Goal: Task Accomplishment & Management: Complete application form

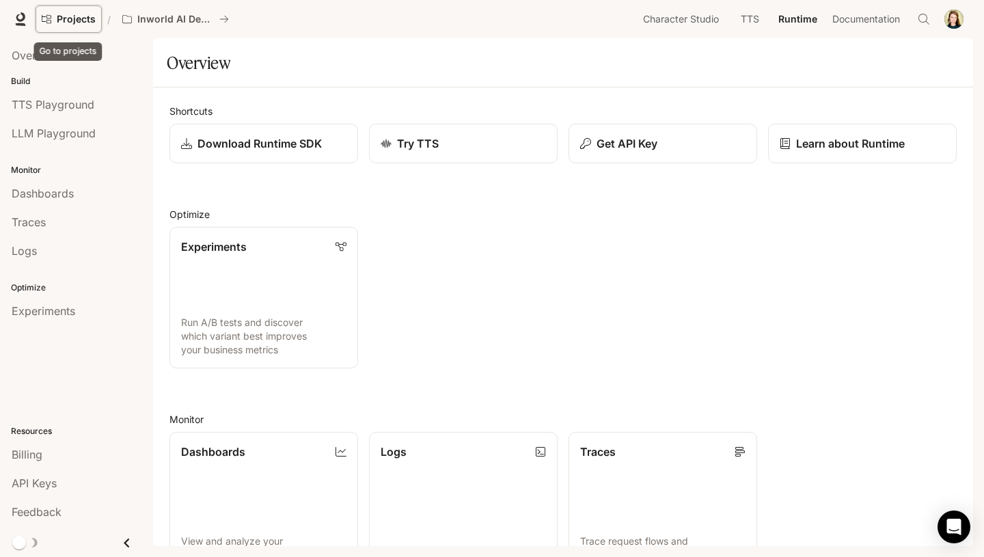
click at [61, 11] on link "Projects" at bounding box center [69, 18] width 66 height 27
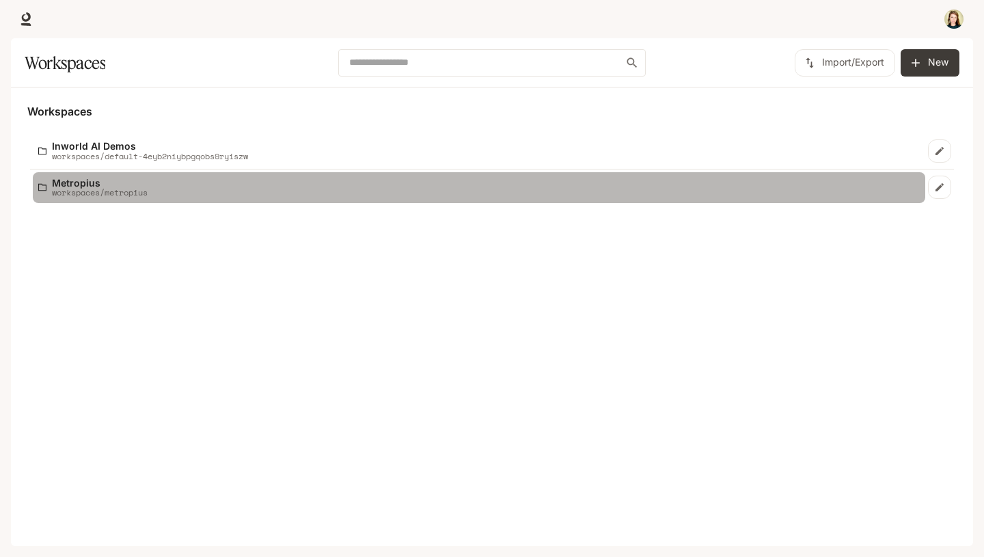
click at [80, 195] on p "workspaces/metropius" at bounding box center [100, 192] width 96 height 9
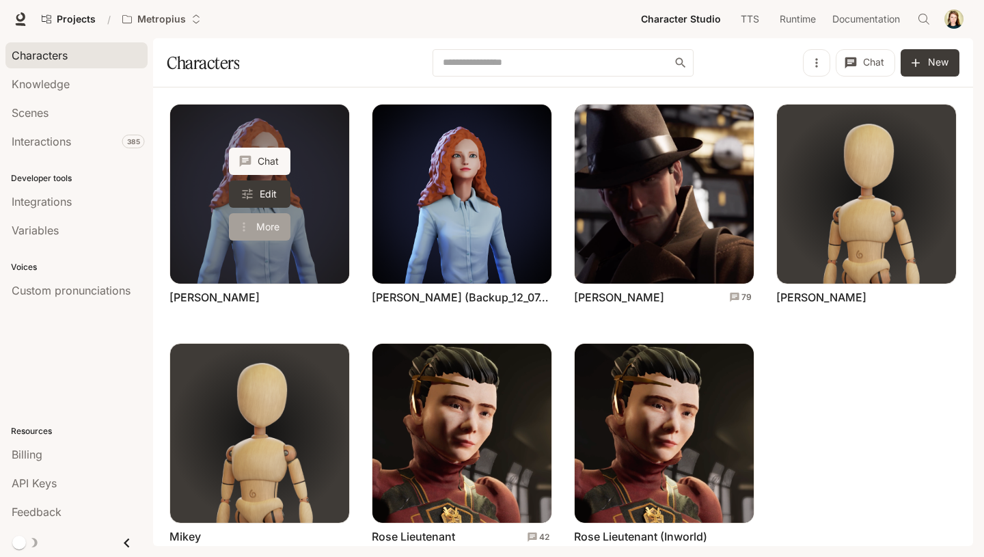
click at [256, 225] on button "More" at bounding box center [259, 226] width 61 height 27
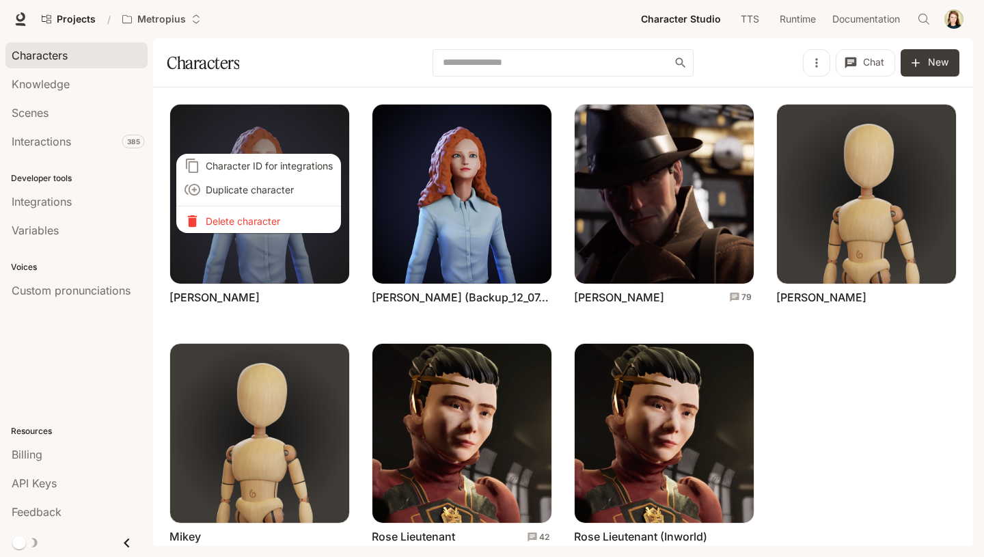
click at [257, 165] on span "Character ID for integrations" at bounding box center [269, 166] width 127 height 14
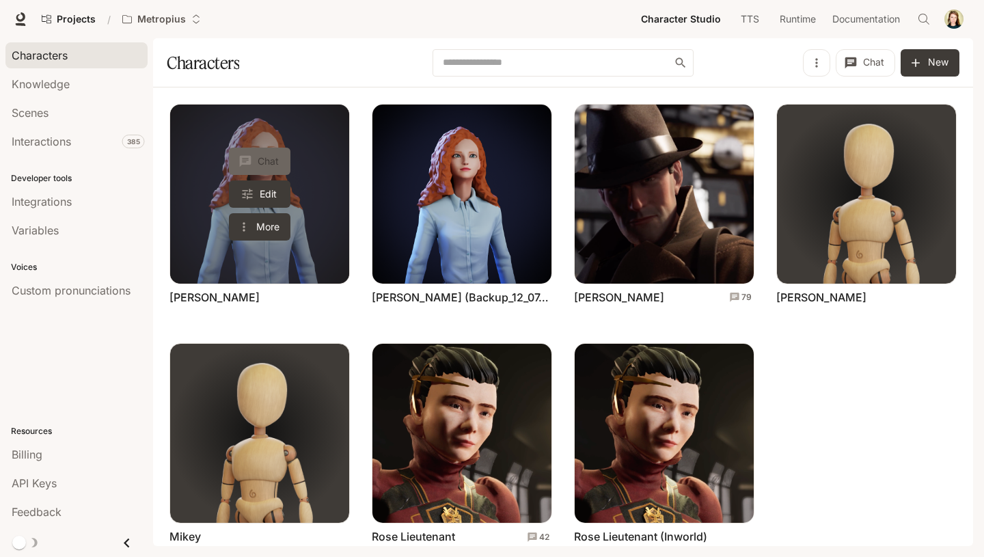
click at [271, 157] on button "Chat" at bounding box center [259, 161] width 61 height 27
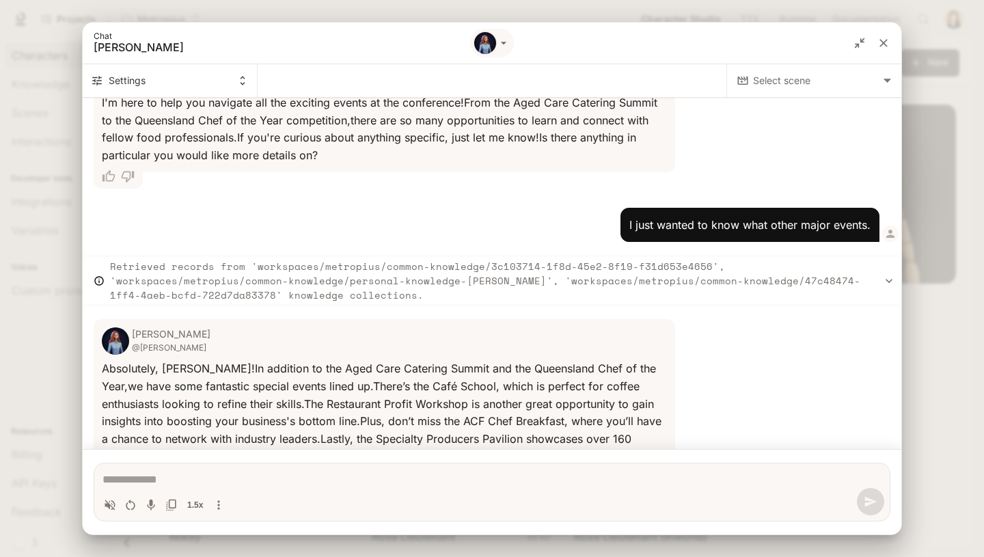
scroll to position [3556, 0]
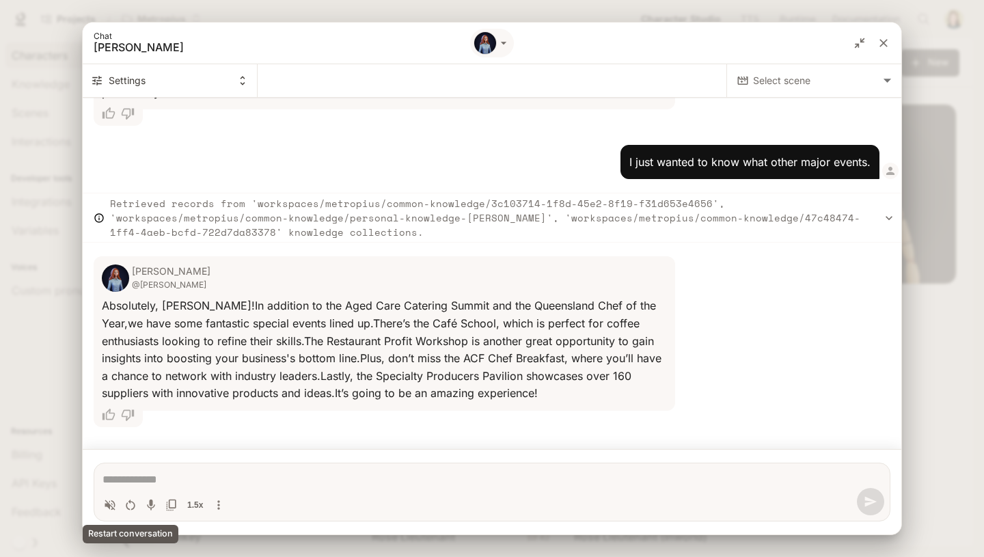
click at [128, 506] on icon "Restart conversation" at bounding box center [131, 505] width 14 height 14
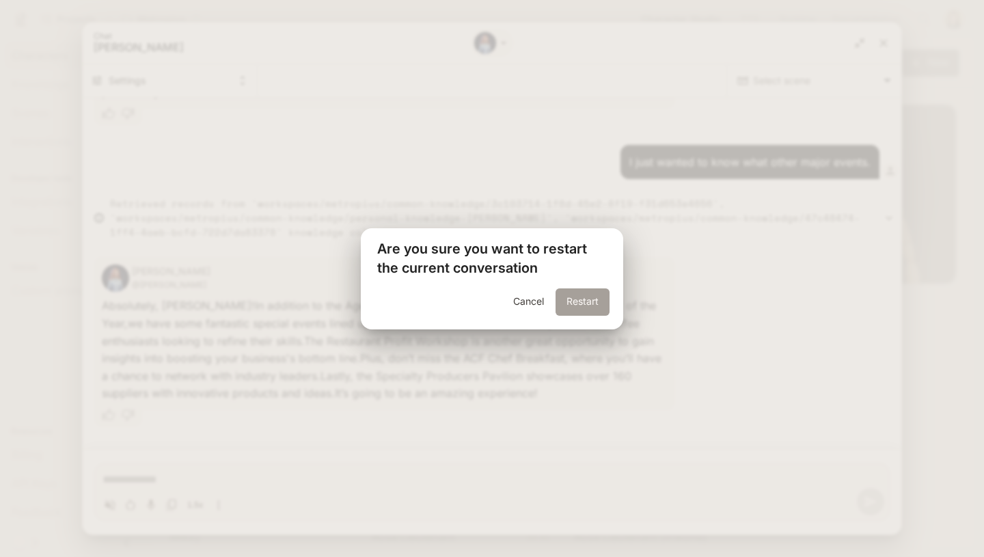
click at [571, 301] on button "Restart" at bounding box center [582, 301] width 54 height 27
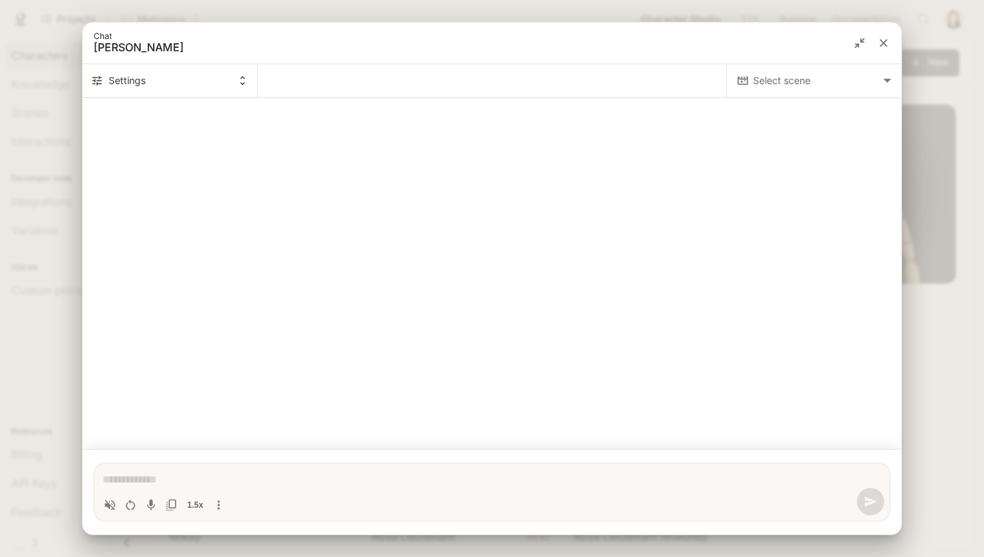
scroll to position [0, 0]
click at [149, 506] on icon "Toggle audio recording" at bounding box center [151, 504] width 8 height 11
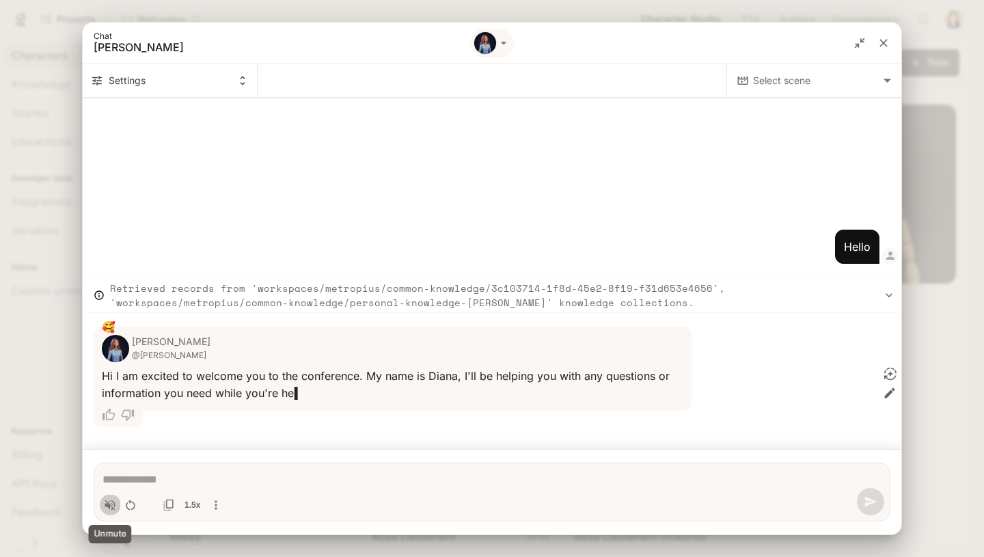
click at [105, 501] on icon "Volume toggle" at bounding box center [110, 505] width 14 height 14
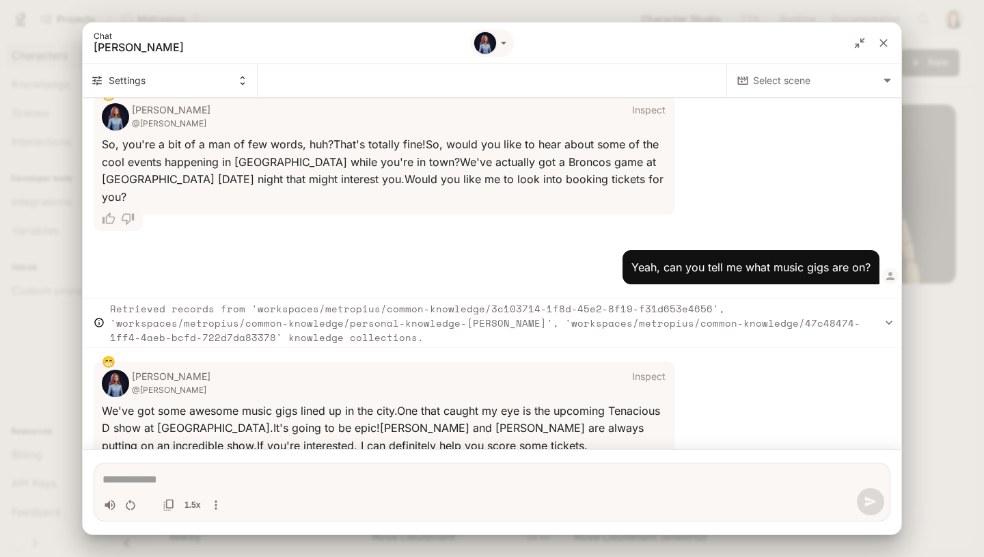
scroll to position [1752, 0]
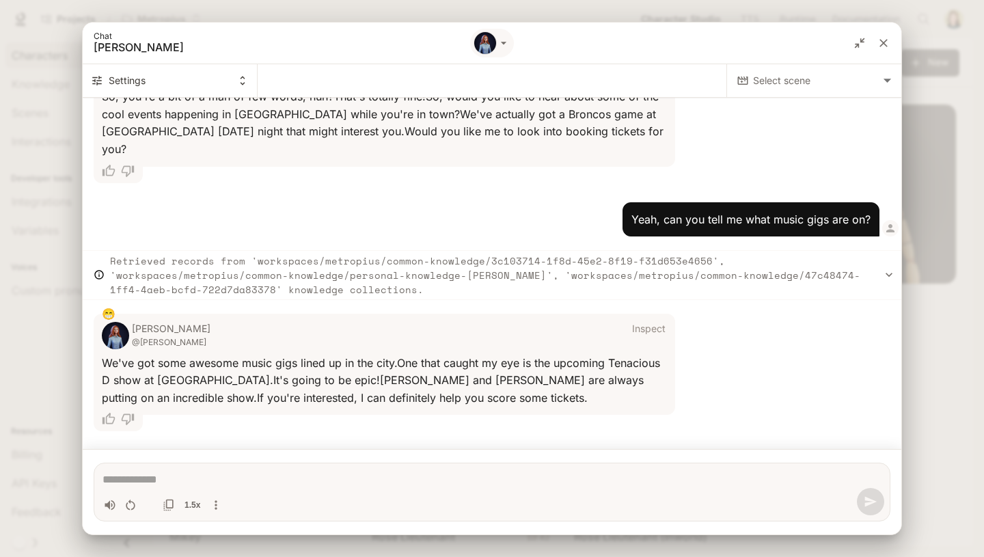
click at [151, 505] on div "Toggle audio recording" at bounding box center [149, 504] width 11 height 11
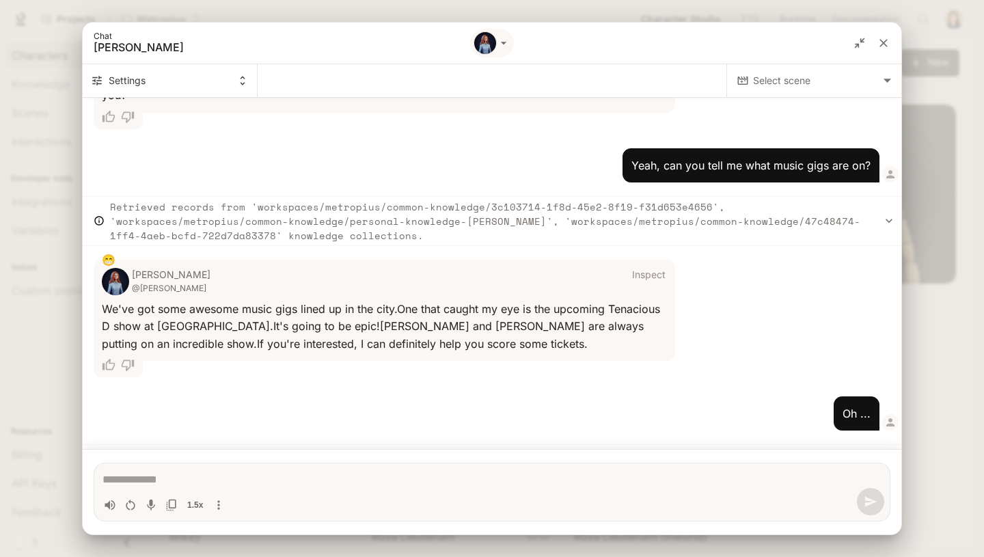
scroll to position [1815, 0]
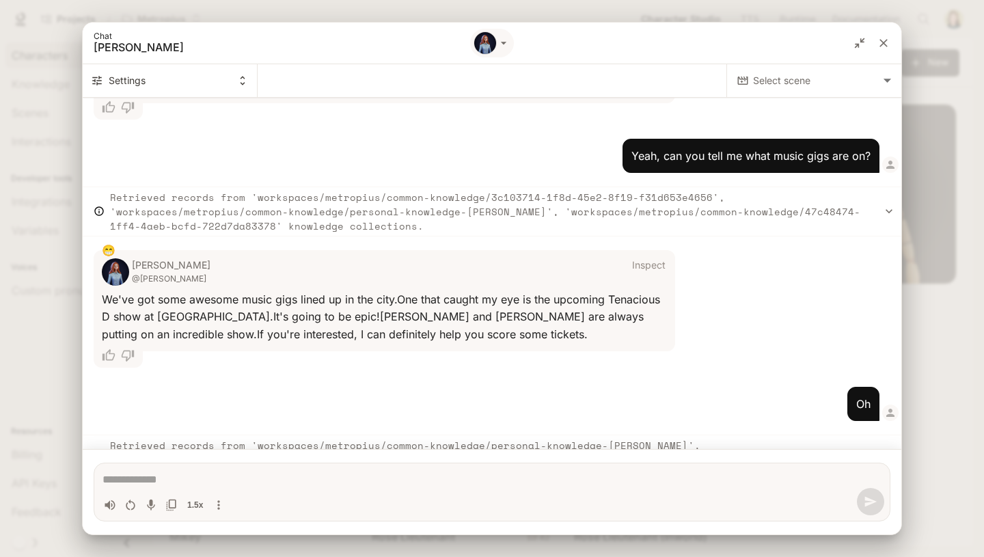
type textarea "*"
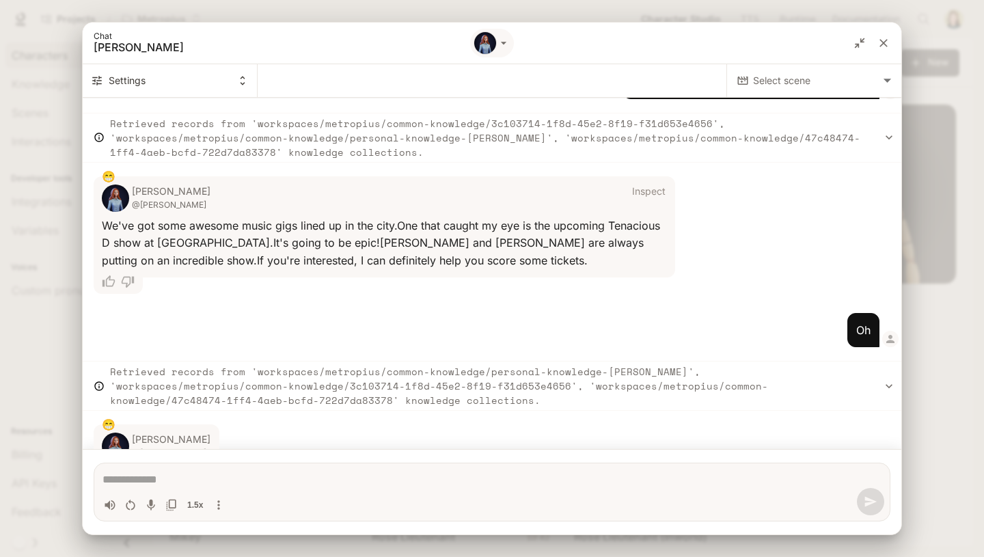
scroll to position [1918, 0]
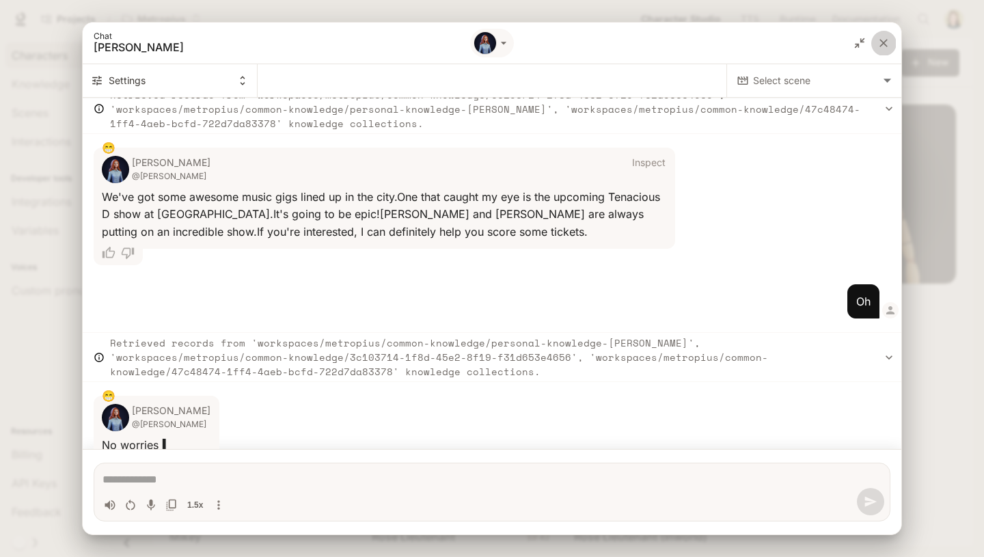
click at [883, 41] on icon "close" at bounding box center [884, 43] width 14 height 14
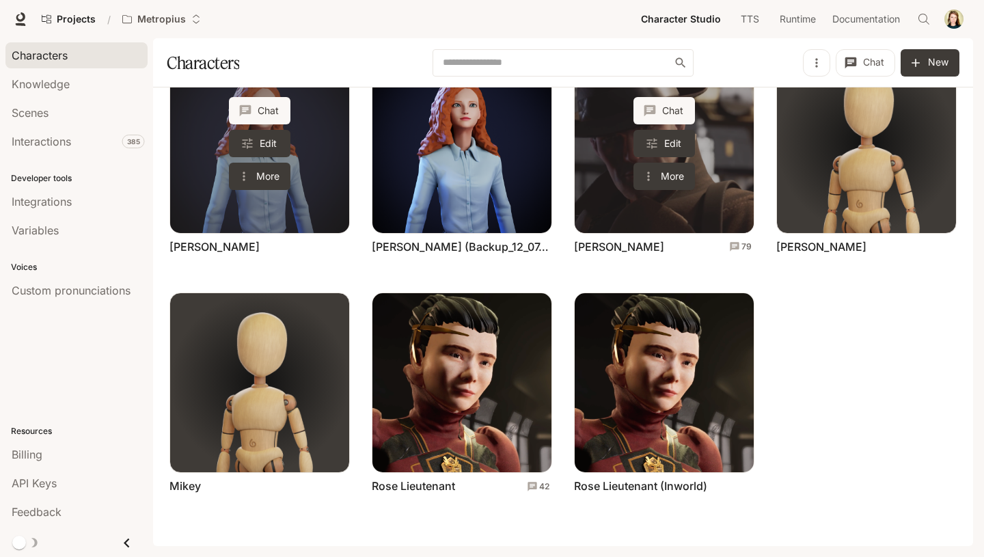
scroll to position [0, 0]
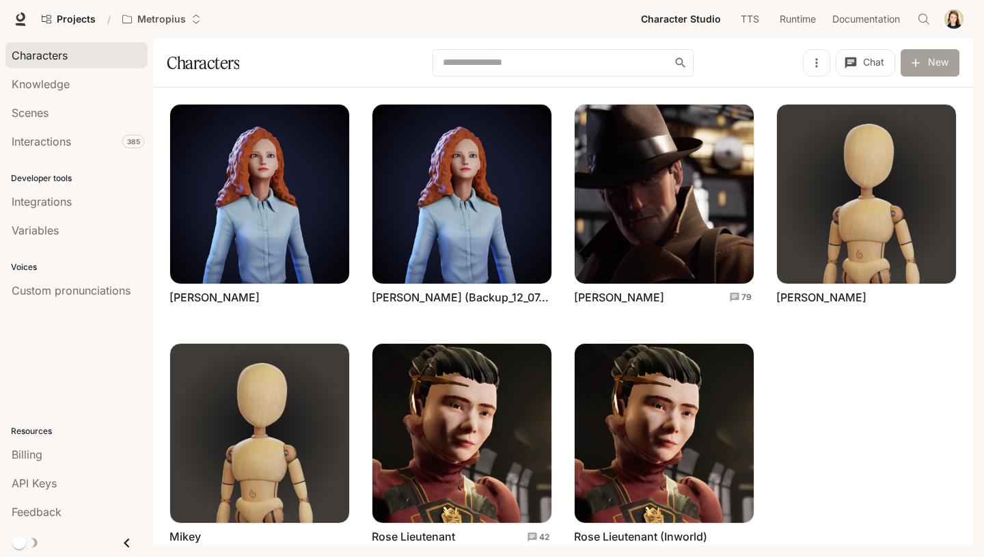
click at [922, 69] on button "New" at bounding box center [930, 62] width 59 height 27
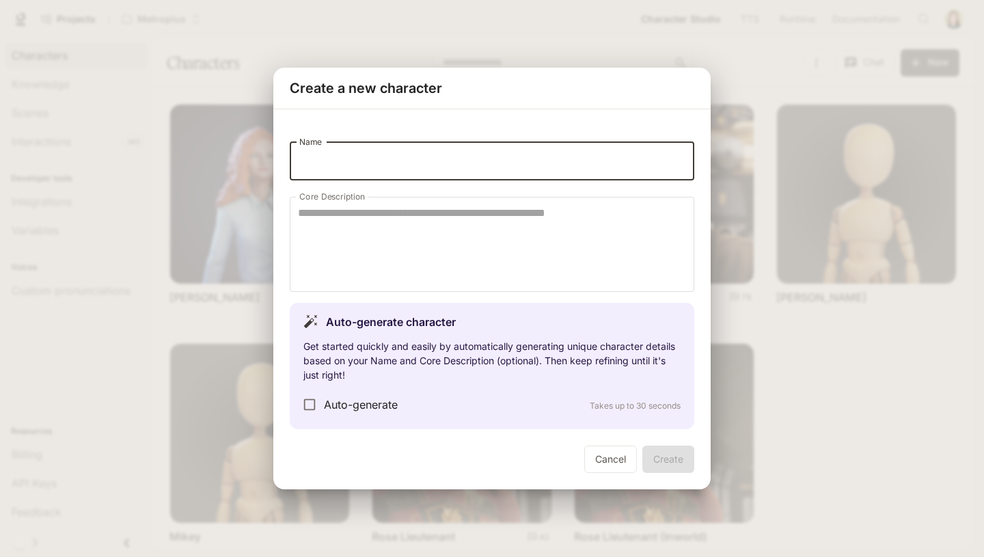
click at [346, 154] on input "Name" at bounding box center [492, 161] width 404 height 38
type input "*****"
click at [350, 220] on textarea "Core Description" at bounding box center [492, 244] width 388 height 79
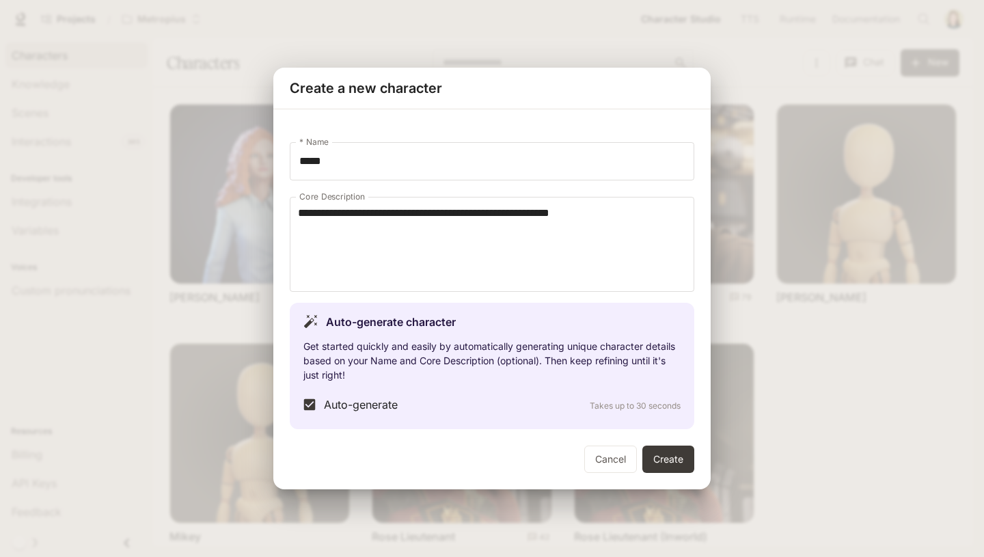
click at [486, 355] on p "Get started quickly and easily by automatically generating unique character det…" at bounding box center [491, 360] width 377 height 43
click at [418, 320] on p "Auto-generate character" at bounding box center [391, 322] width 130 height 16
click at [611, 213] on textarea "**********" at bounding box center [492, 244] width 388 height 79
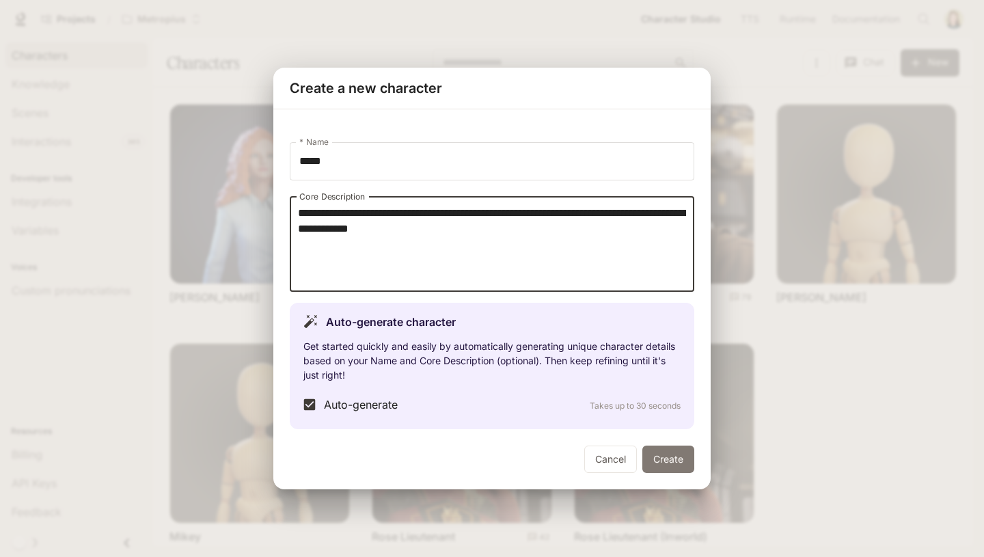
type textarea "**********"
click at [659, 456] on button "Create" at bounding box center [668, 458] width 52 height 27
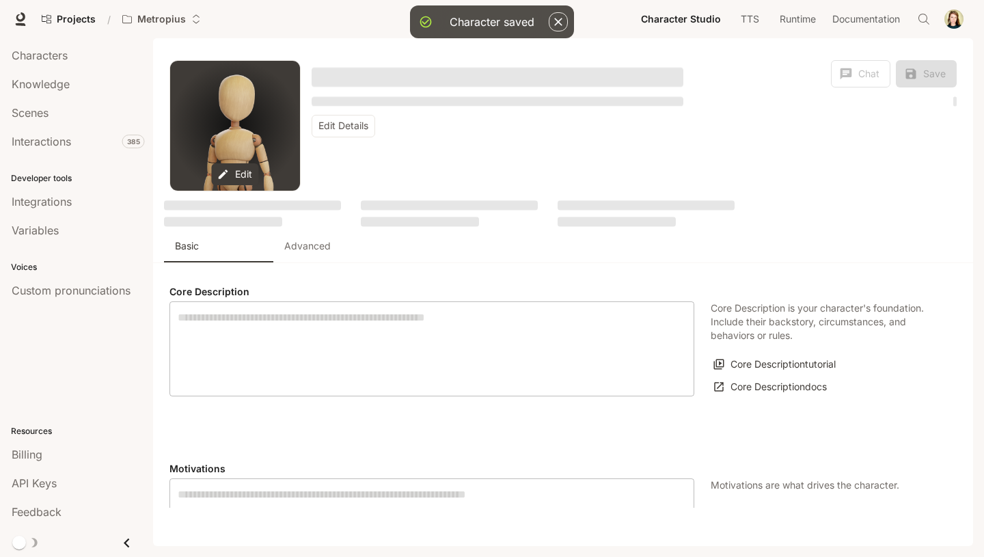
type textarea "**********"
type input "*"
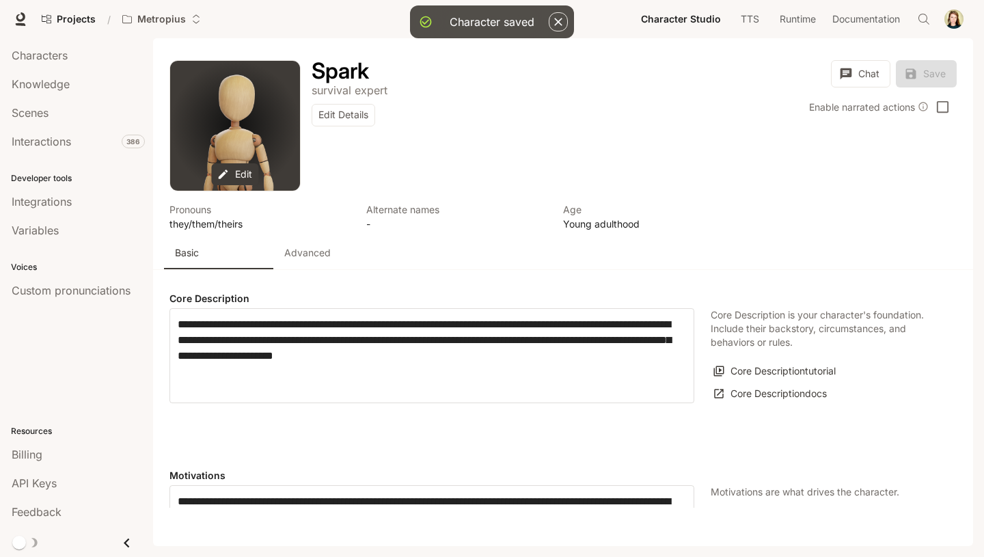
type input "**********"
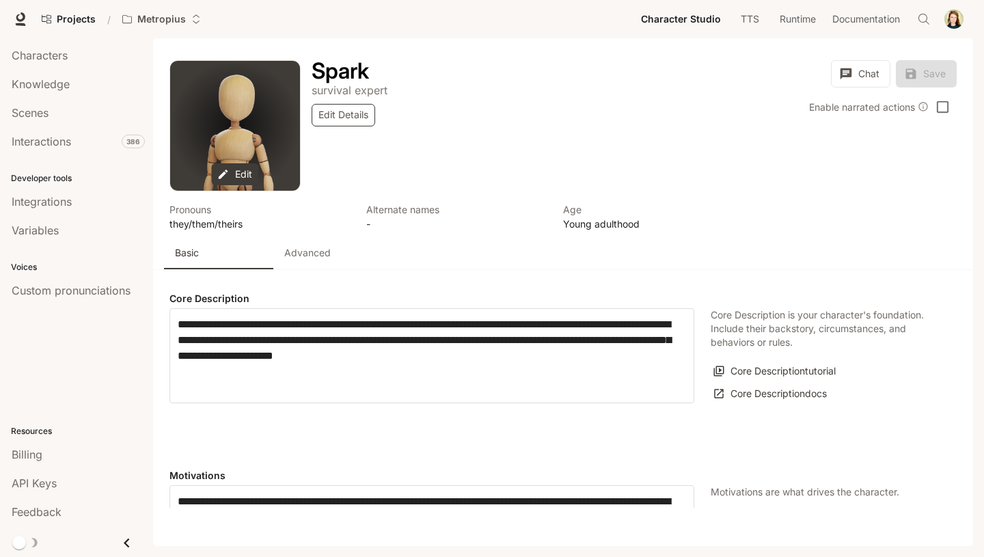
click at [338, 112] on button "Edit Details" at bounding box center [344, 115] width 64 height 23
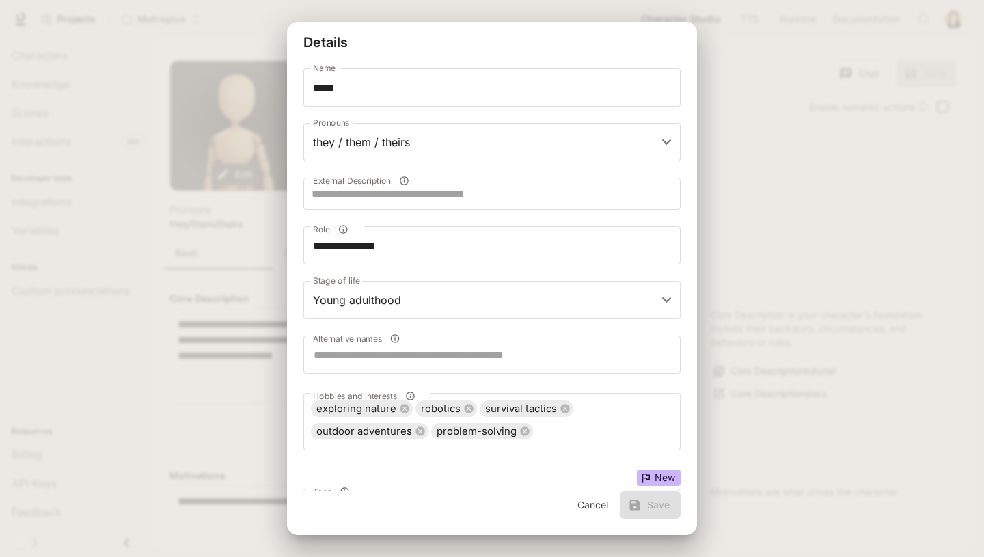
click at [771, 205] on div "**********" at bounding box center [492, 278] width 820 height 557
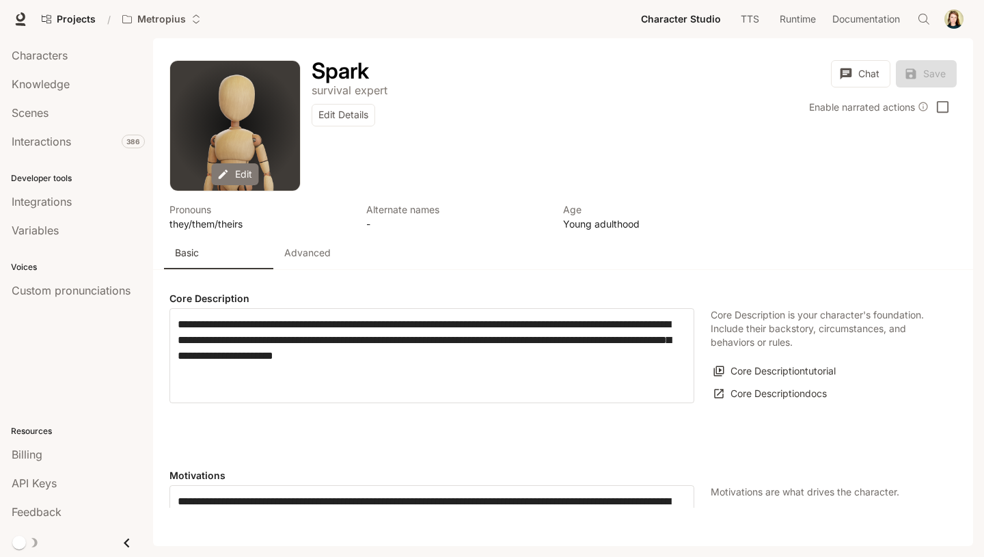
click at [228, 167] on button "Edit" at bounding box center [235, 174] width 47 height 23
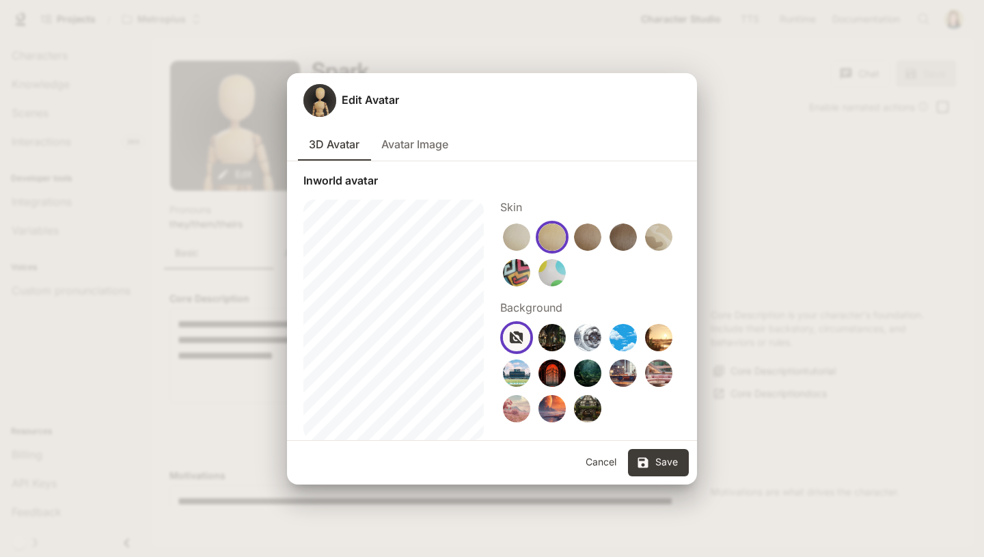
click at [514, 265] on img "button" at bounding box center [516, 272] width 27 height 27
click at [549, 367] on img "button" at bounding box center [551, 372] width 27 height 27
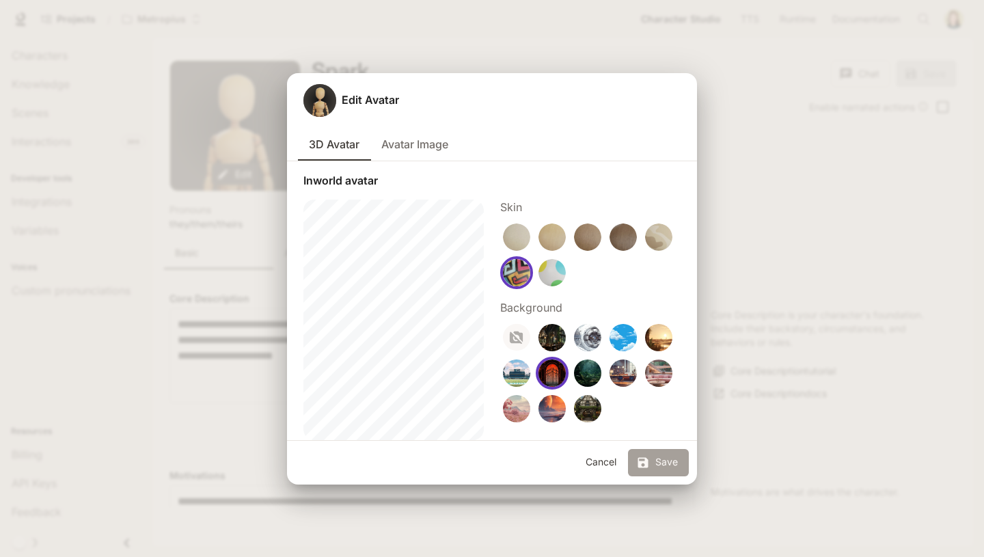
click at [659, 456] on button "Save" at bounding box center [658, 462] width 61 height 27
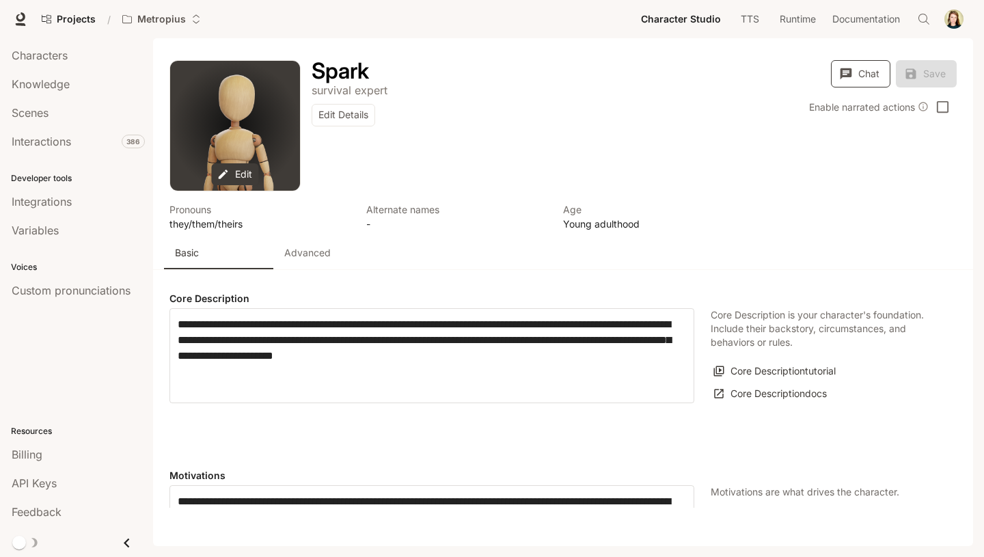
click at [839, 72] on icon "button" at bounding box center [846, 74] width 14 height 14
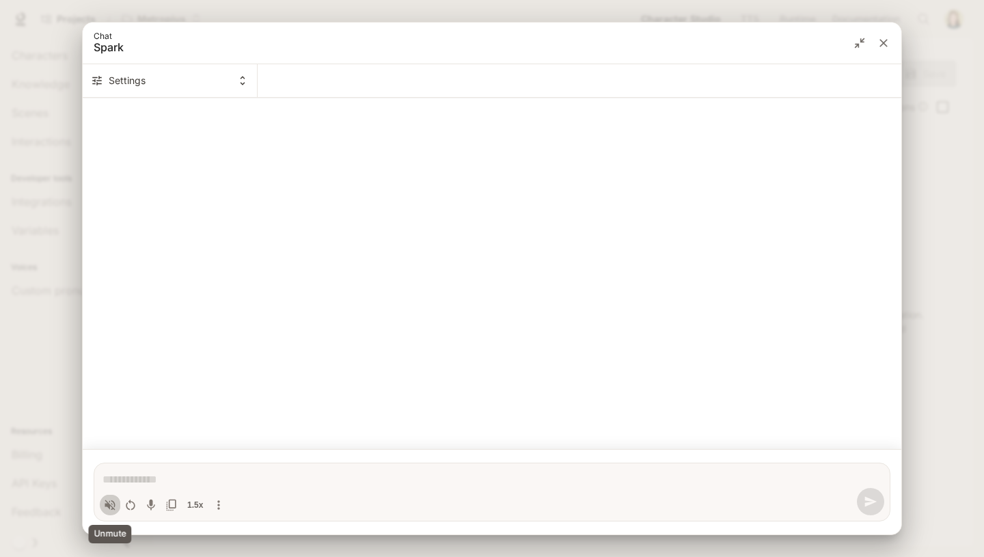
click at [113, 502] on icon "Volume toggle" at bounding box center [110, 505] width 14 height 14
click at [153, 506] on icon "Toggle audio recording" at bounding box center [151, 505] width 14 height 14
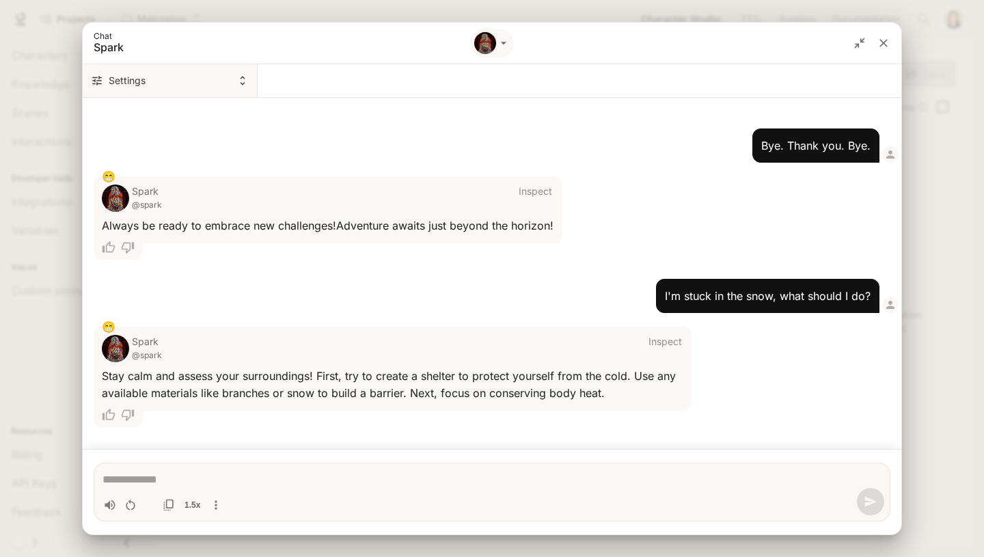
click at [115, 79] on button "Settings" at bounding box center [170, 80] width 175 height 33
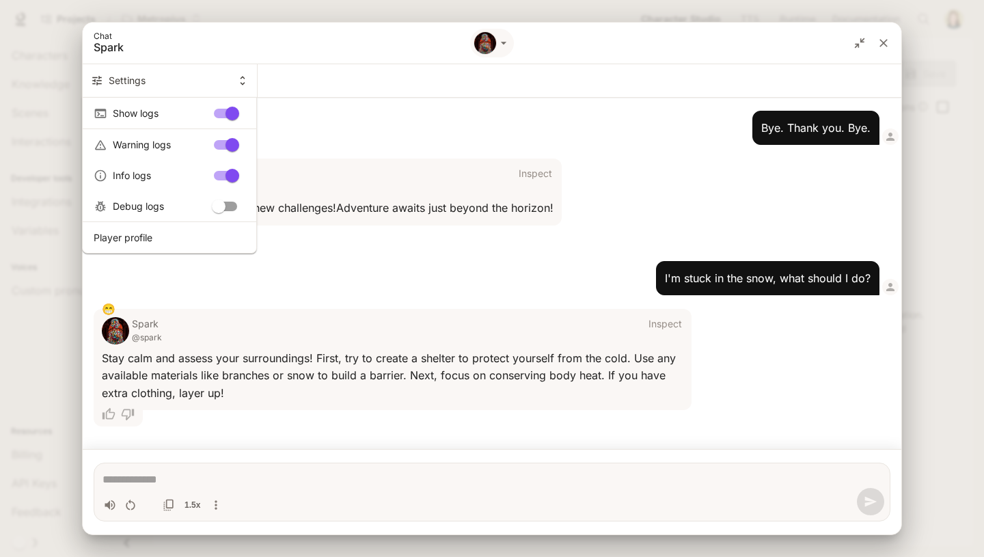
click at [469, 310] on div at bounding box center [492, 278] width 984 height 557
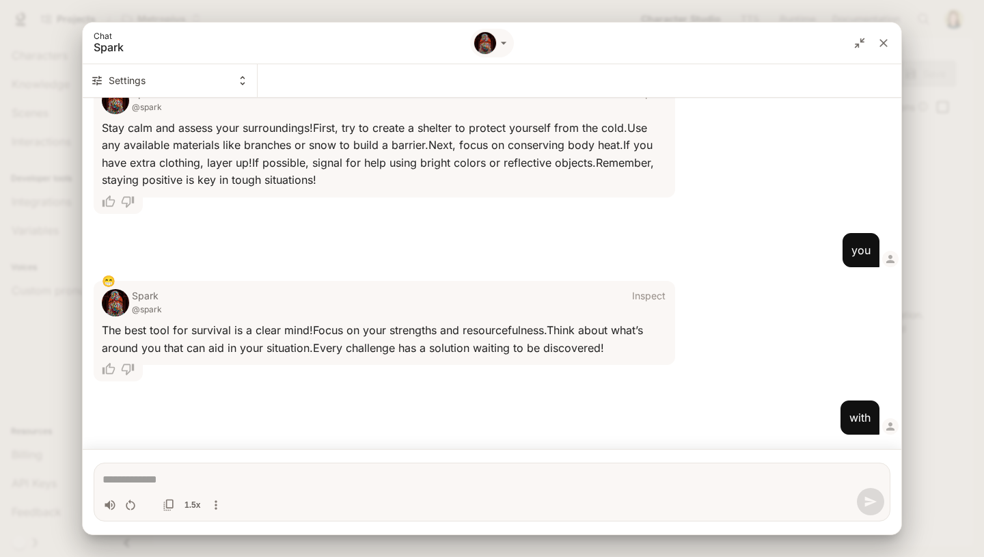
scroll to position [228, 0]
click at [150, 502] on div "Toggle audio recording" at bounding box center [149, 504] width 11 height 11
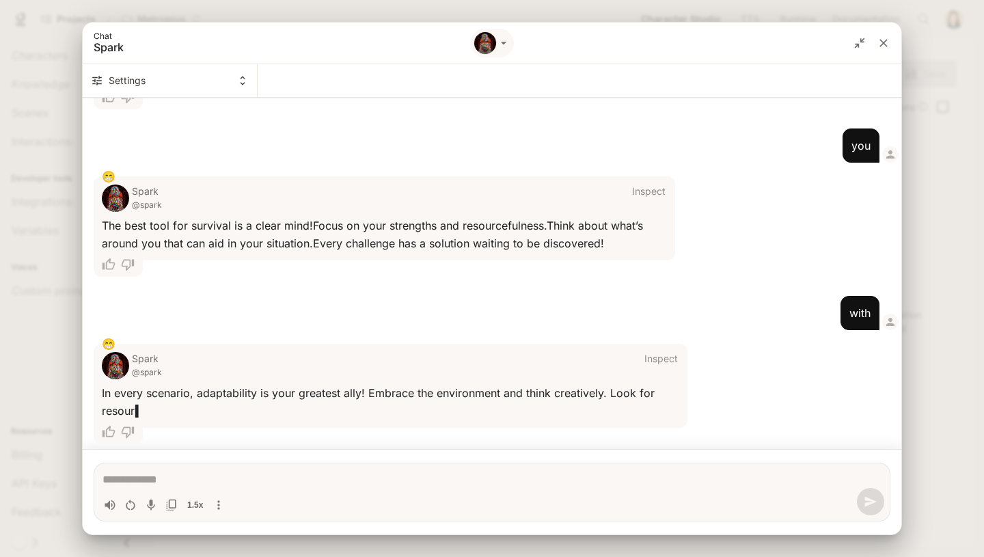
scroll to position [347, 0]
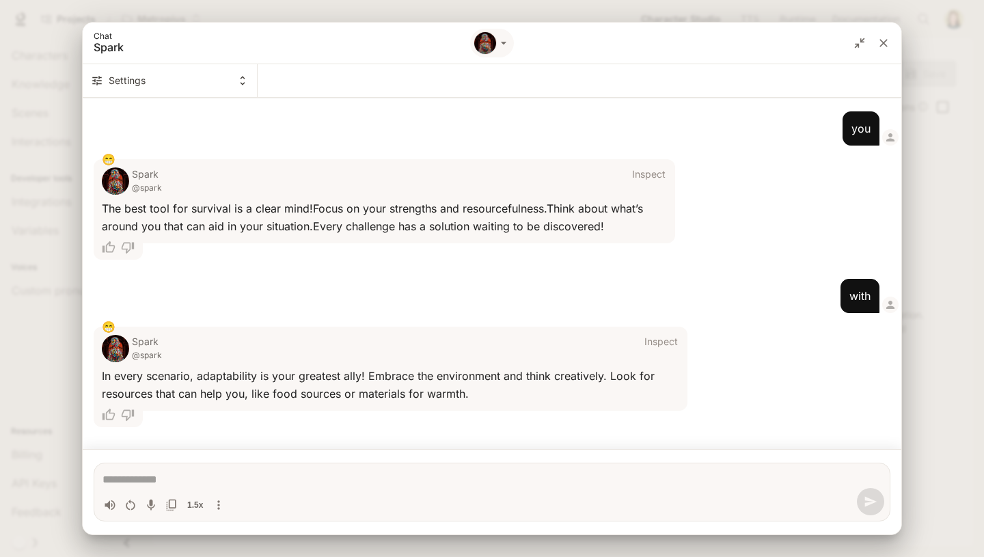
type textarea "*"
click at [888, 37] on icon "close" at bounding box center [884, 43] width 14 height 14
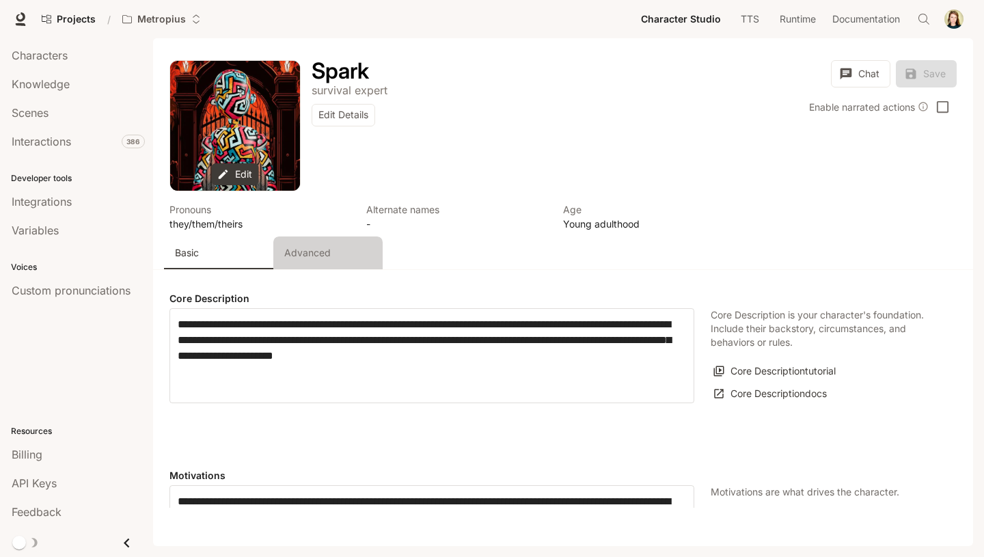
click at [310, 251] on p "Advanced" at bounding box center [307, 253] width 46 height 14
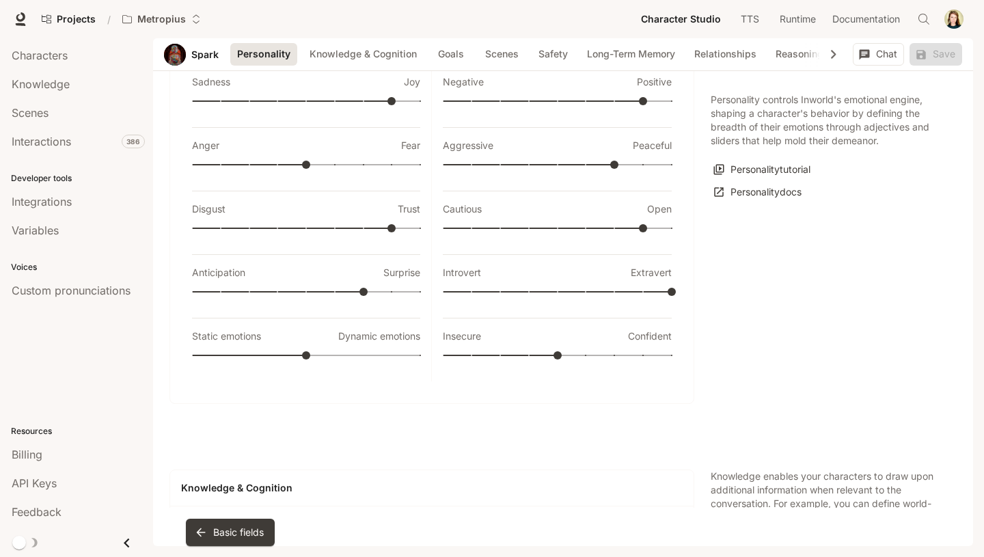
scroll to position [391, 0]
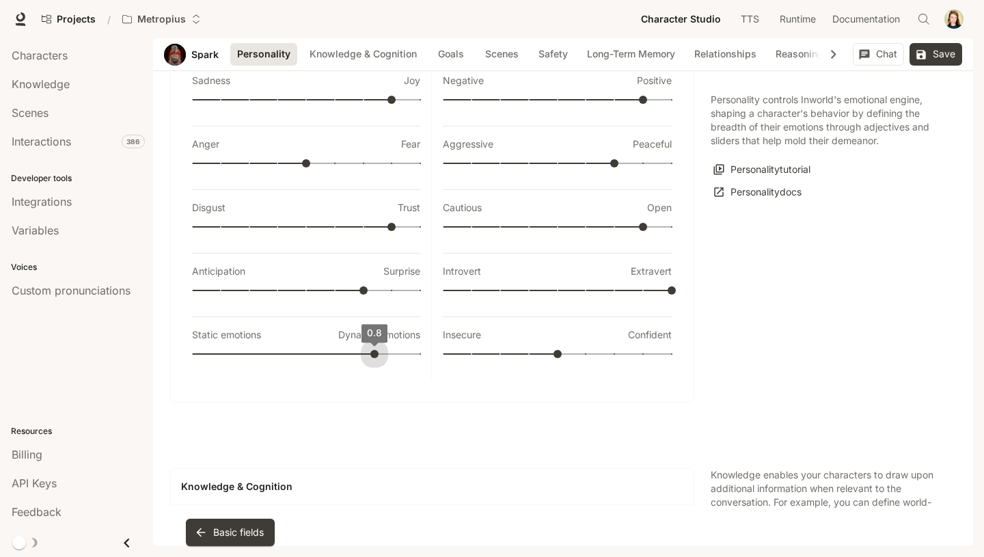
type input "***"
drag, startPoint x: 301, startPoint y: 352, endPoint x: 385, endPoint y: 352, distance: 84.0
click at [394, 352] on span "0.9" at bounding box center [398, 354] width 8 height 8
click at [633, 350] on span at bounding box center [557, 353] width 229 height 19
type input "**"
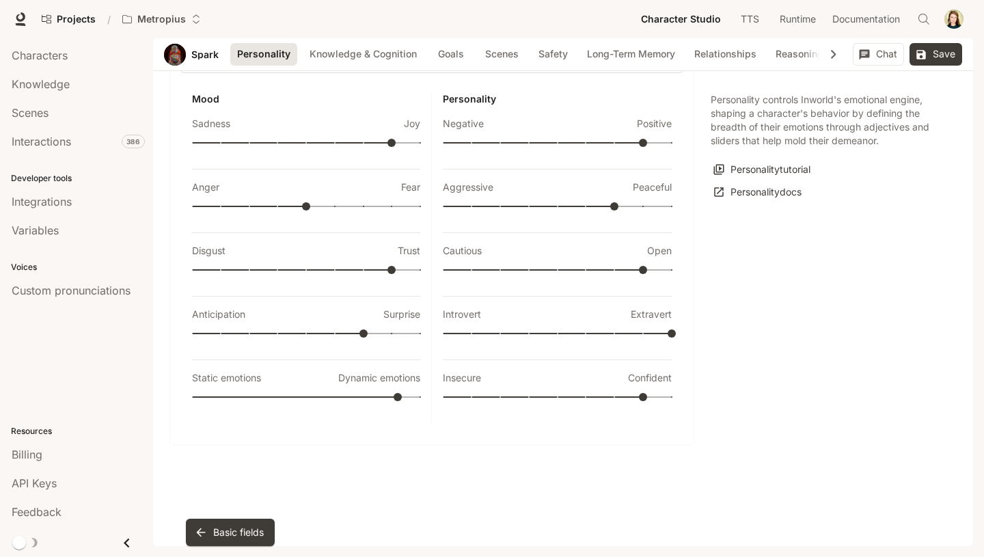
scroll to position [331, 0]
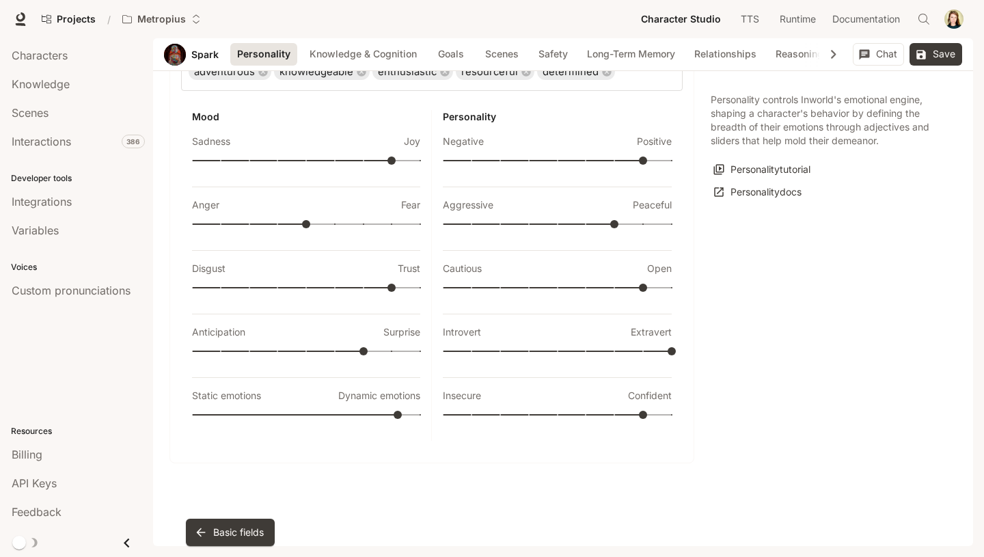
click at [355, 221] on span at bounding box center [306, 224] width 228 height 19
type input "**"
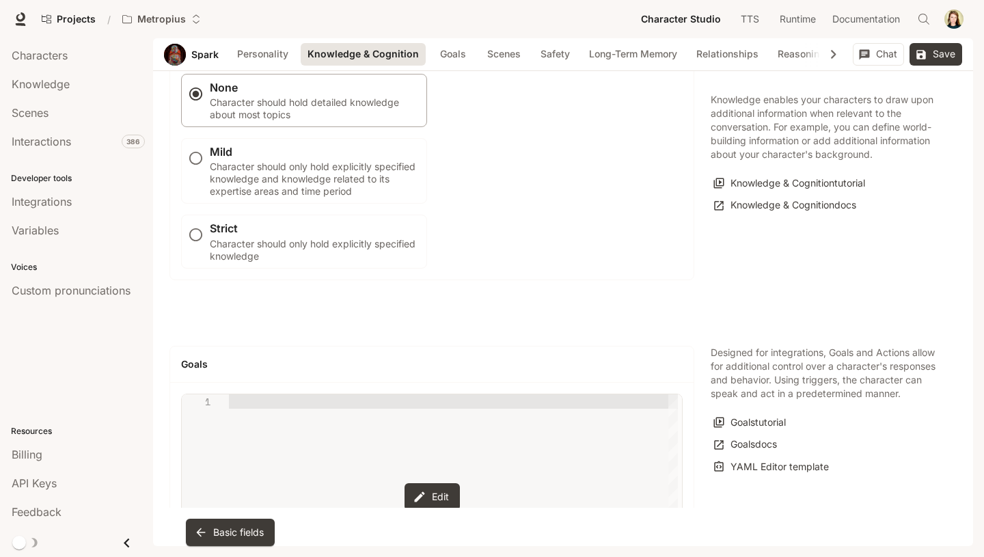
scroll to position [1205, 0]
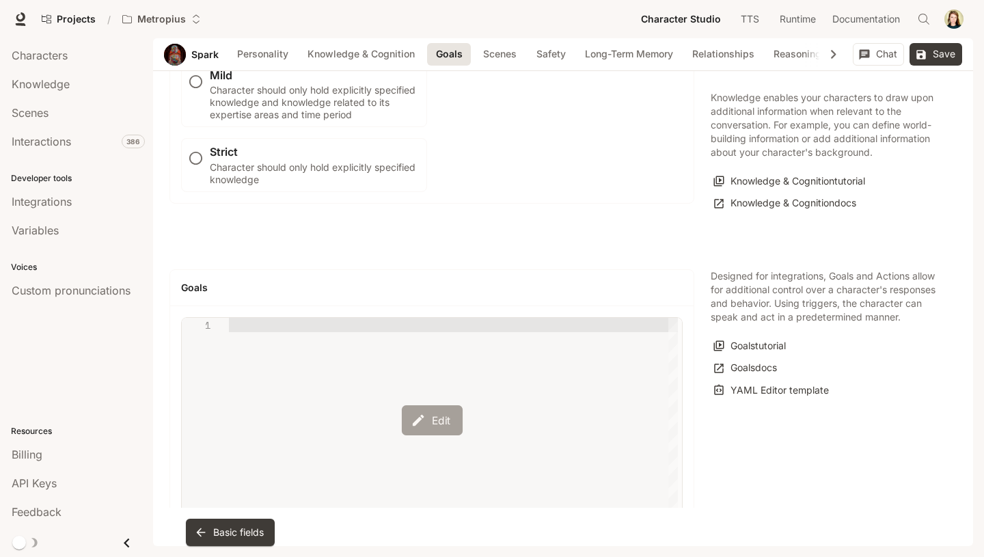
click at [439, 407] on button "Edit" at bounding box center [431, 420] width 61 height 30
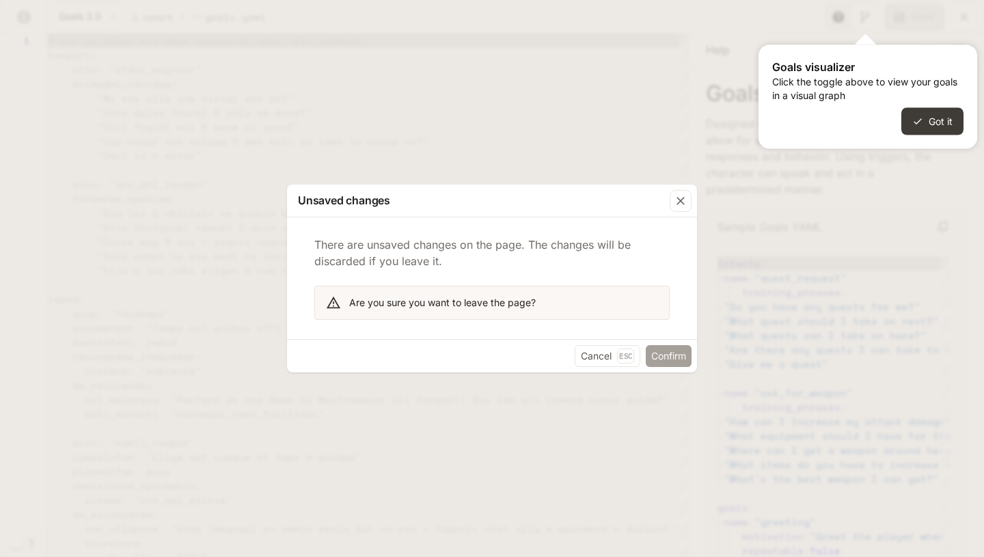
click at [665, 352] on button "Confirm" at bounding box center [669, 356] width 46 height 22
click at [678, 195] on icon "button" at bounding box center [681, 201] width 14 height 14
click at [669, 358] on button "Confirm" at bounding box center [669, 356] width 46 height 22
click at [939, 124] on button "Got it" at bounding box center [932, 121] width 62 height 27
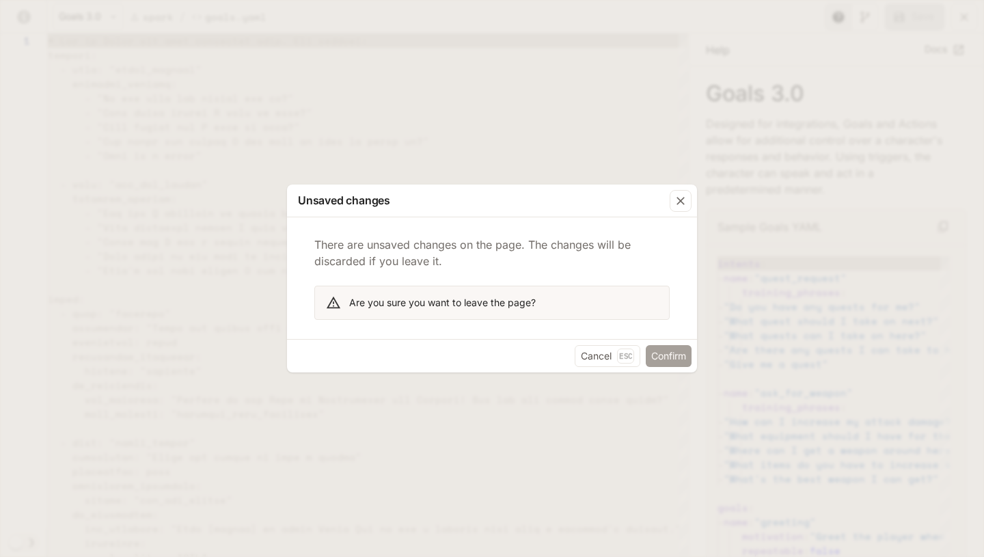
click at [665, 359] on button "Confirm" at bounding box center [669, 356] width 46 height 22
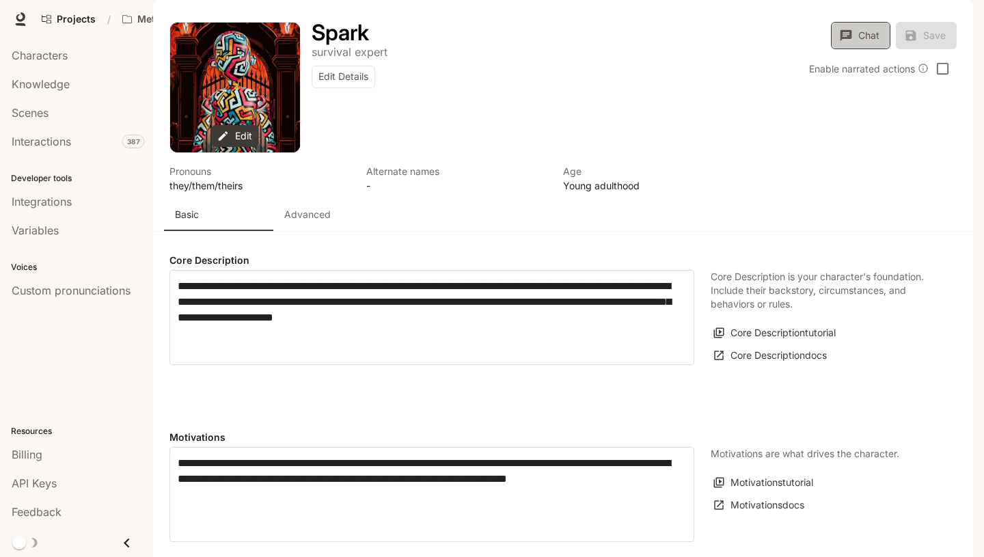
click at [857, 49] on button "Chat" at bounding box center [860, 35] width 59 height 27
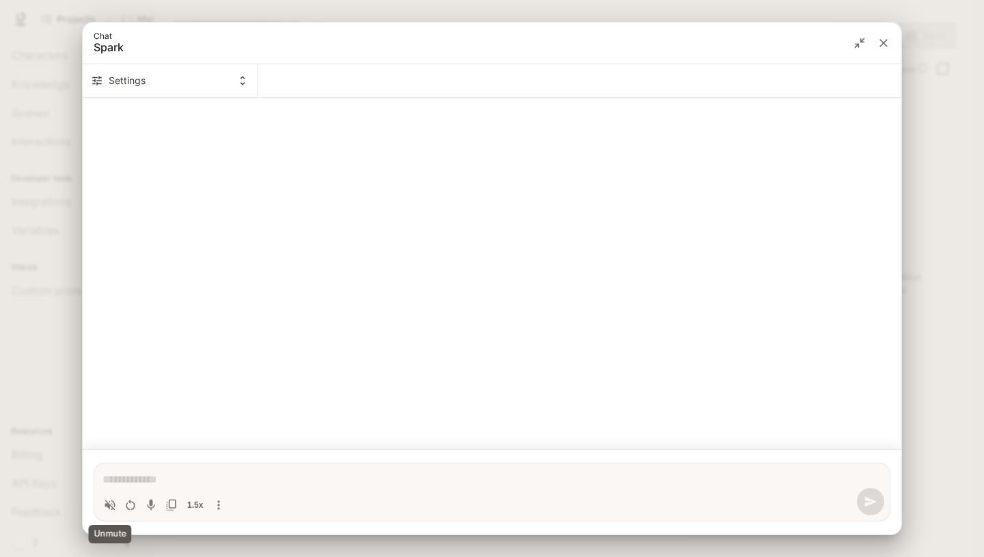
click at [108, 500] on icon "Volume toggle" at bounding box center [110, 505] width 14 height 14
click at [146, 504] on icon "Toggle audio recording" at bounding box center [151, 505] width 14 height 14
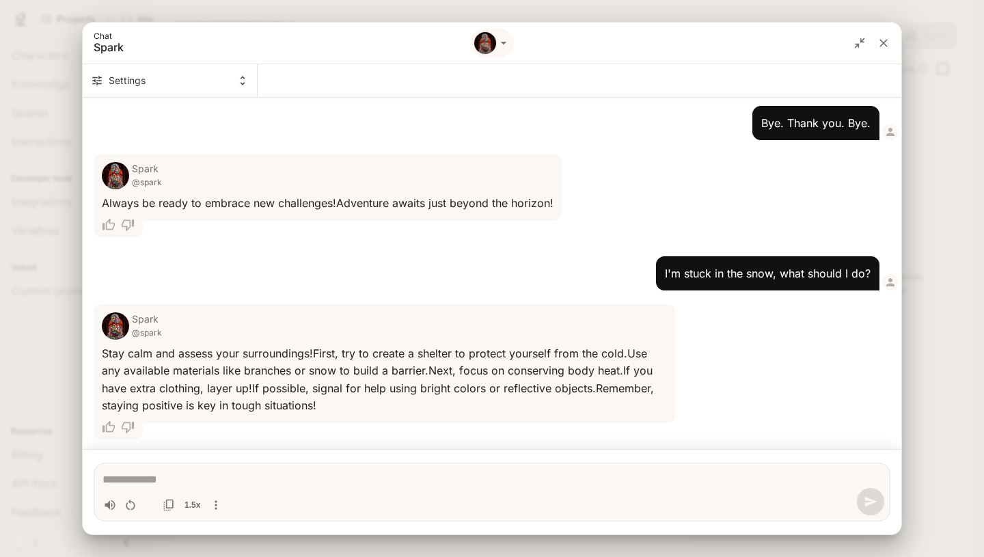
scroll to position [365, 0]
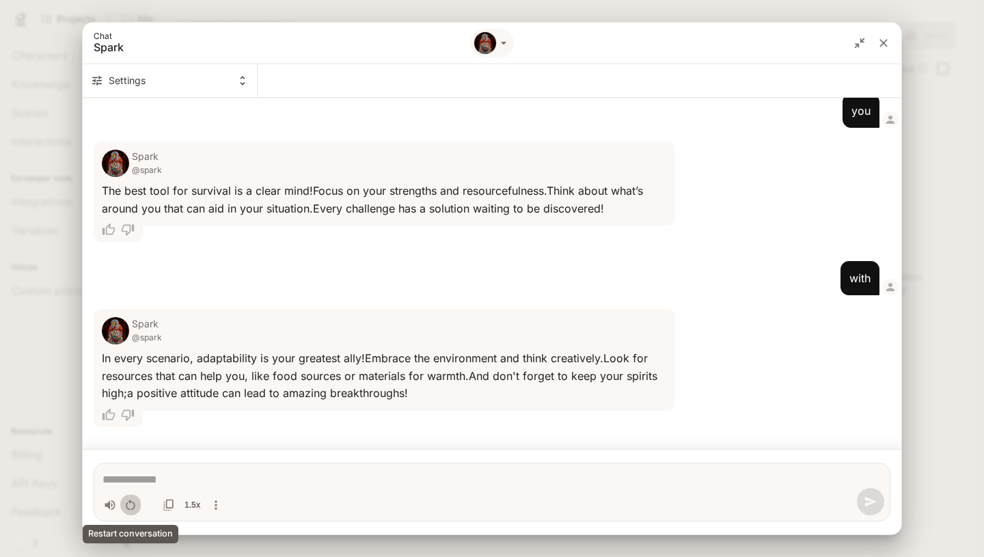
click at [133, 501] on icon "Restart conversation" at bounding box center [130, 504] width 9 height 11
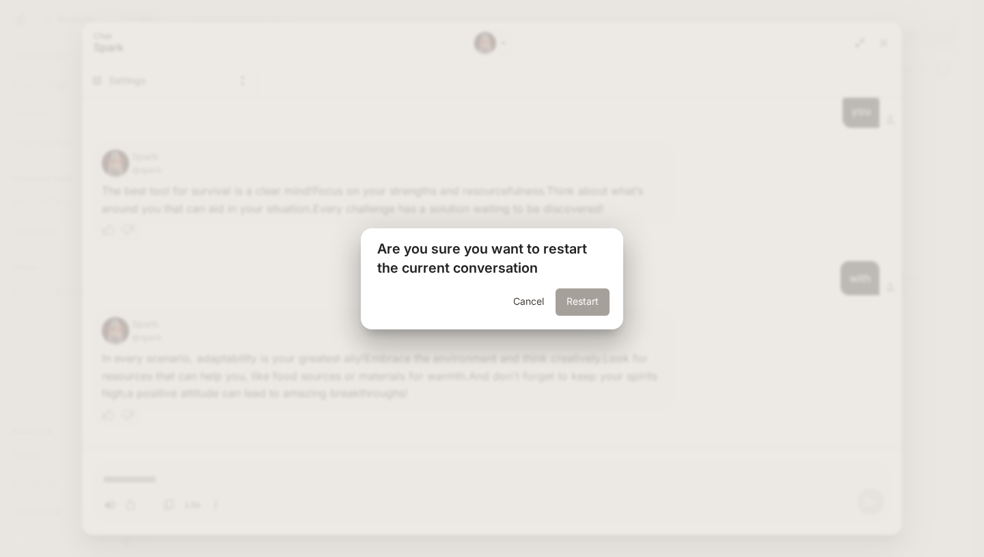
click at [568, 303] on button "Restart" at bounding box center [582, 301] width 54 height 27
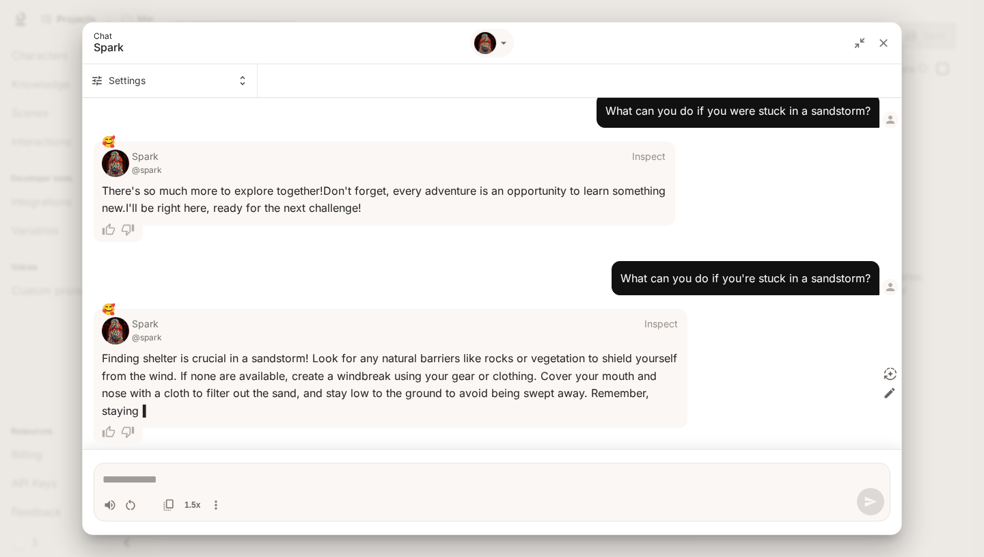
scroll to position [215, 0]
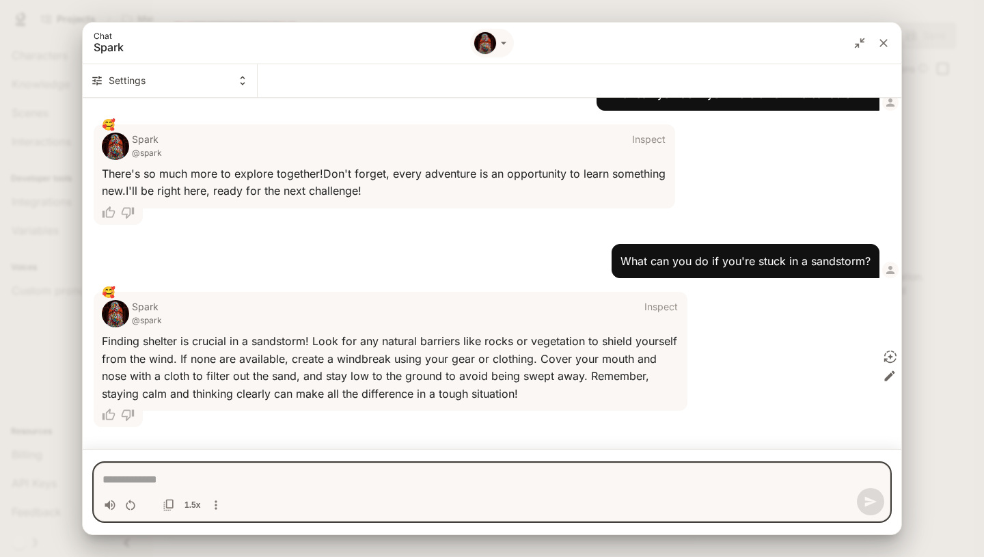
click at [158, 482] on textarea "Chat simulator bottom actions" at bounding box center [491, 479] width 779 height 16
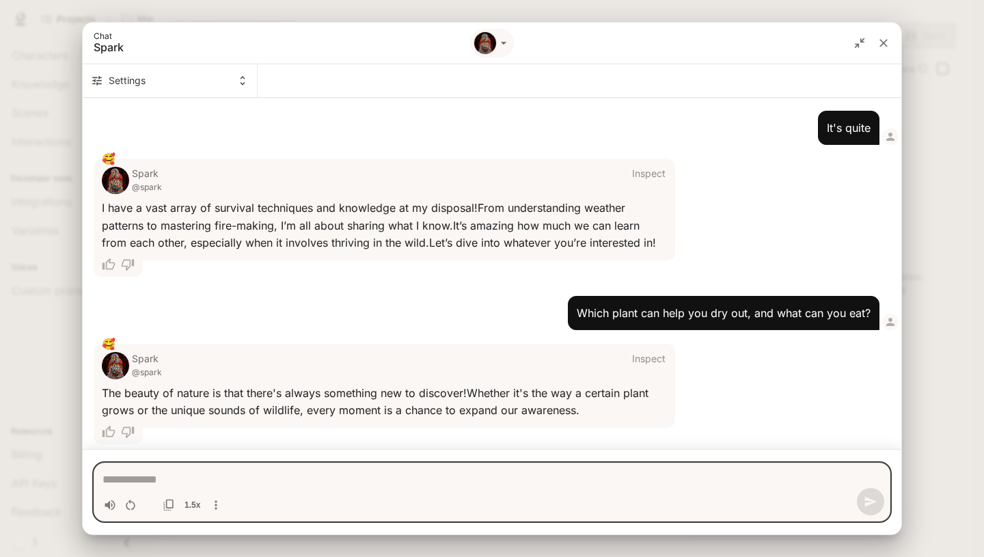
scroll to position [1081, 0]
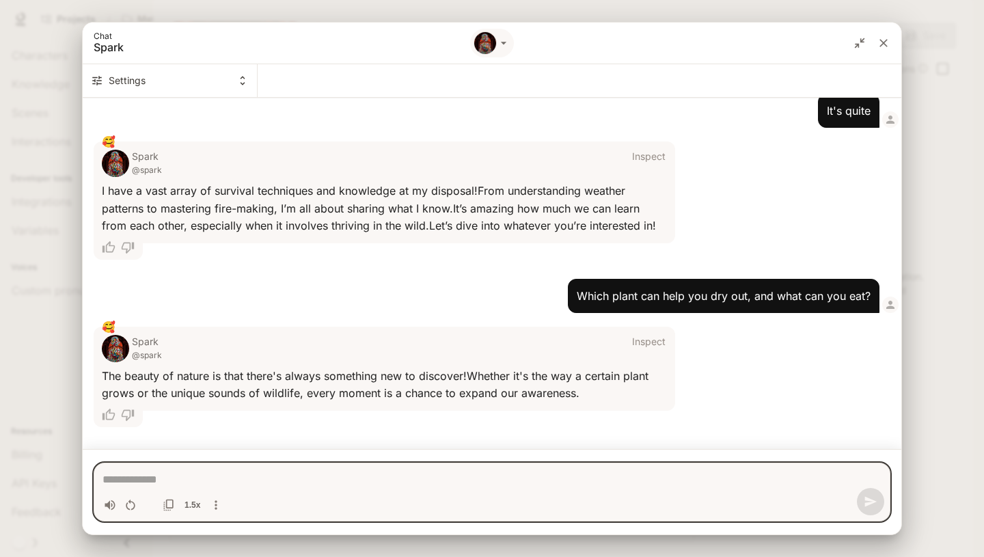
drag, startPoint x: 324, startPoint y: 480, endPoint x: 154, endPoint y: 502, distance: 171.6
click at [154, 502] on div "* 1.5x" at bounding box center [492, 492] width 797 height 59
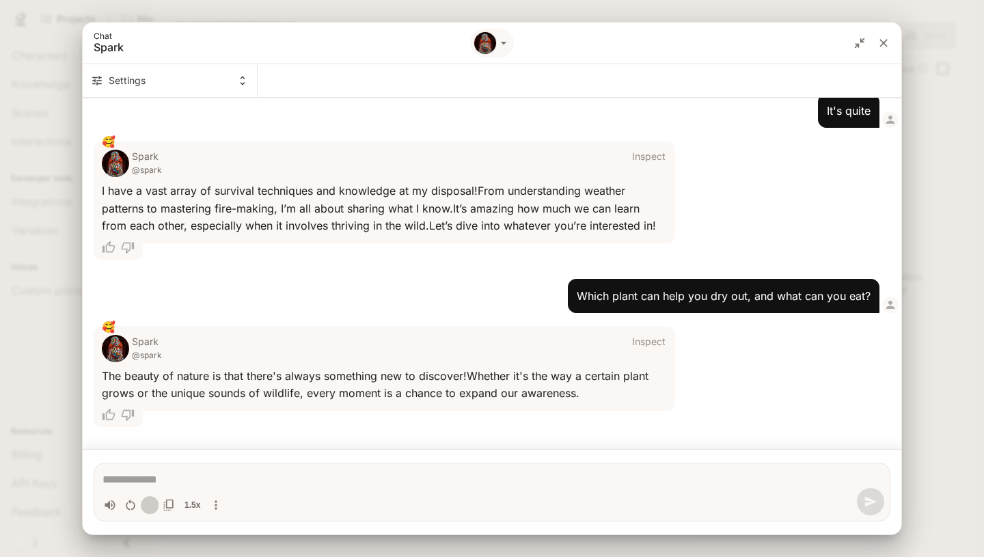
click at [154, 502] on div "Toggle audio recording" at bounding box center [149, 504] width 11 height 11
type textarea "*"
drag, startPoint x: 154, startPoint y: 502, endPoint x: 512, endPoint y: -25, distance: 637.3
click at [512, 0] on html "**********" at bounding box center [492, 278] width 984 height 557
click at [883, 36] on icon "close" at bounding box center [884, 43] width 14 height 14
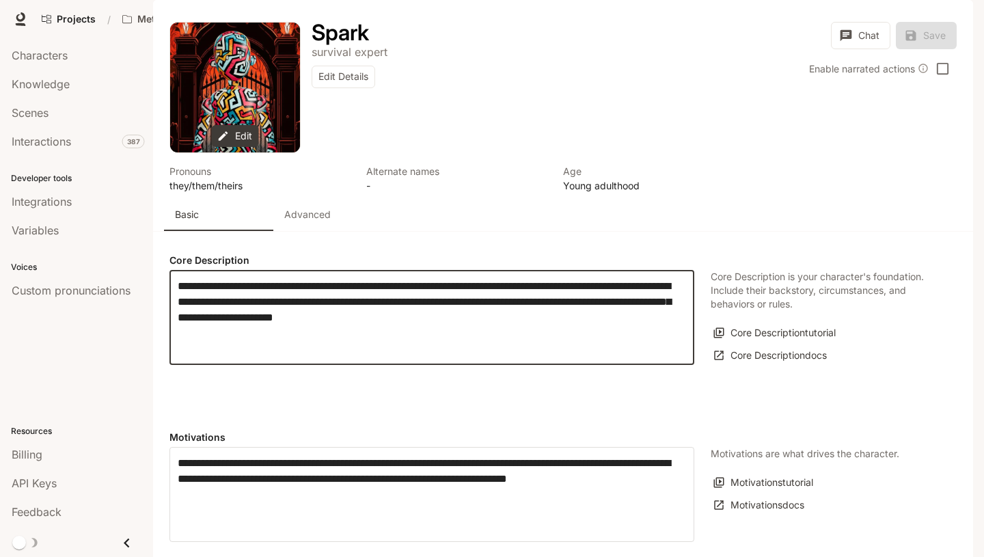
click at [480, 354] on textarea "**********" at bounding box center [432, 317] width 508 height 79
click at [562, 357] on textarea "**********" at bounding box center [432, 317] width 508 height 79
